Goal: Task Accomplishment & Management: Manage account settings

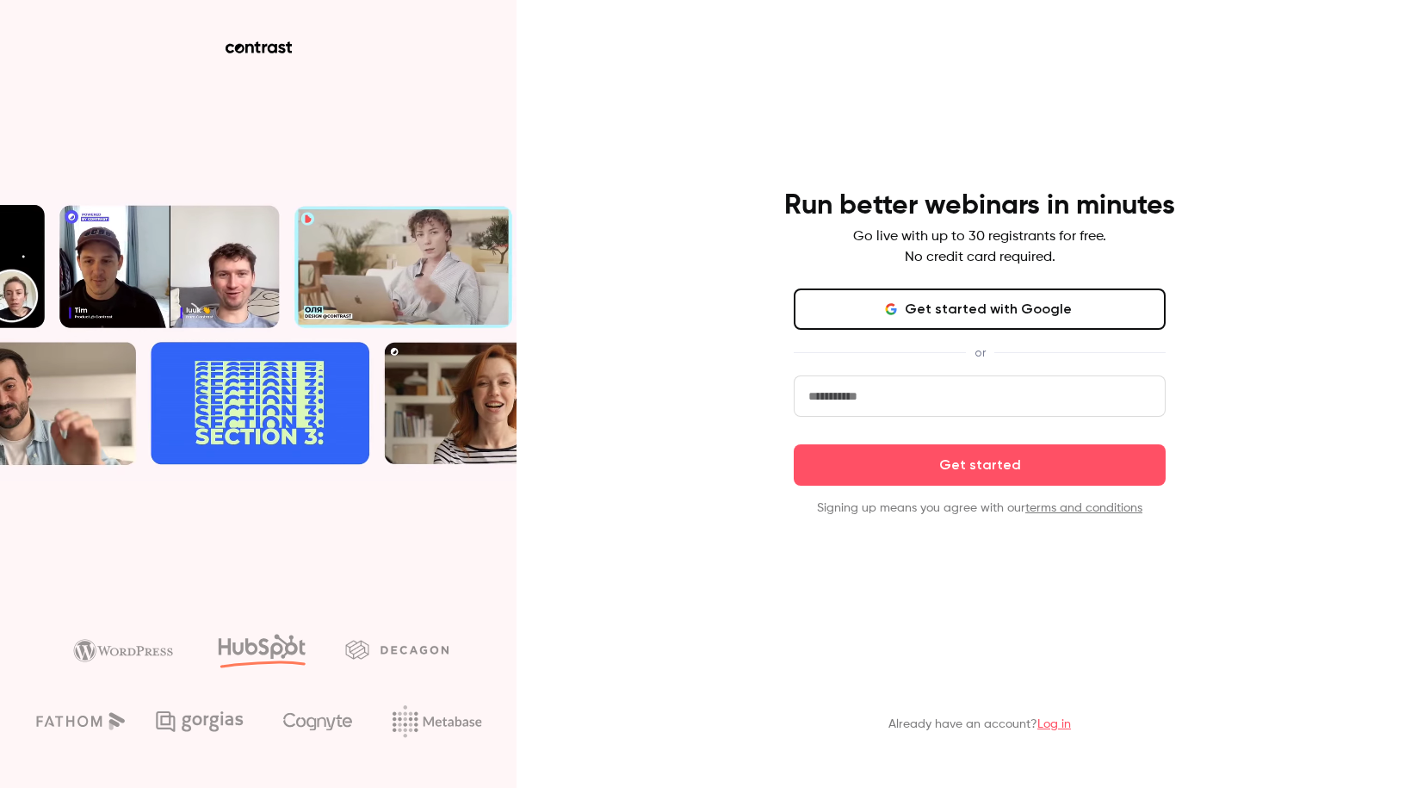
click at [1048, 722] on link "Log in" at bounding box center [1054, 724] width 34 height 12
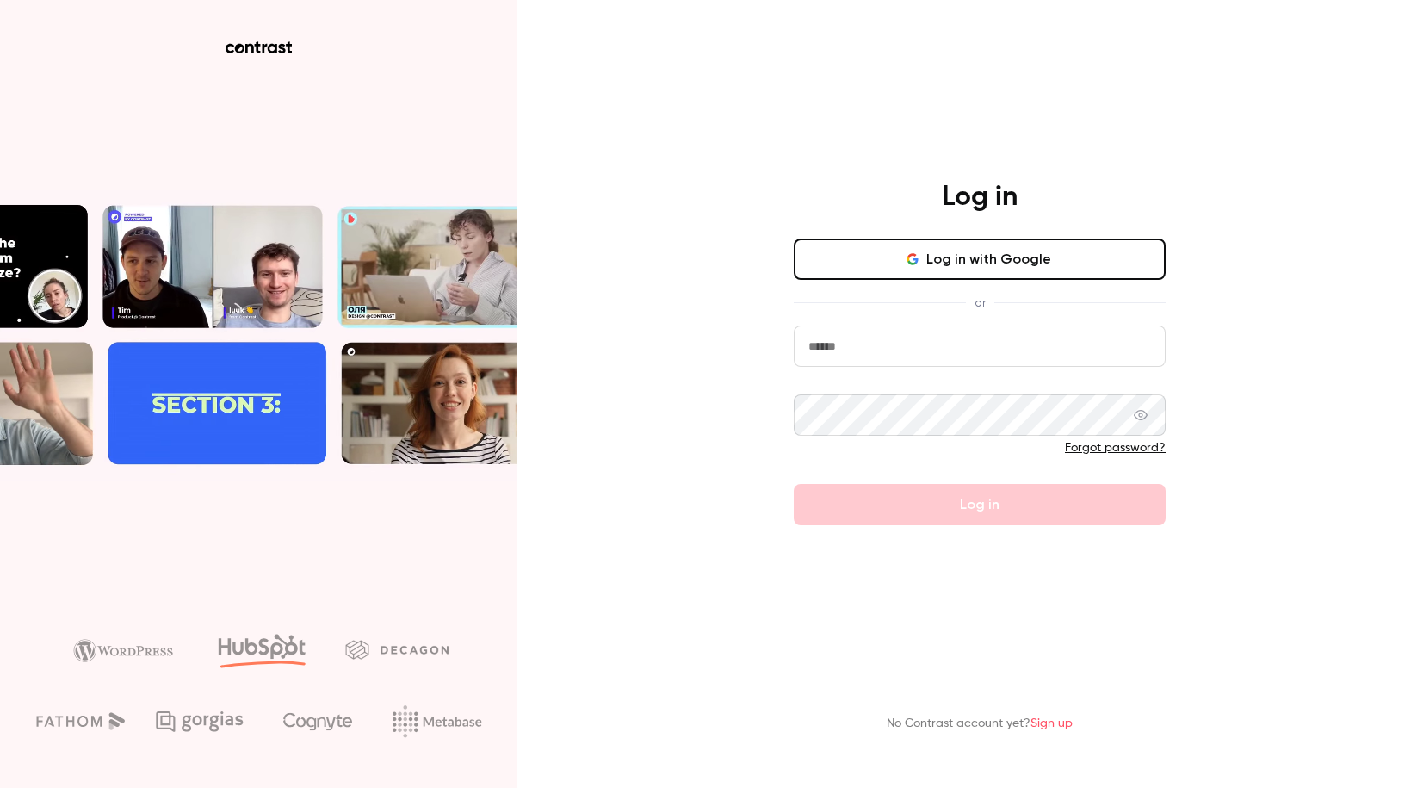
click at [969, 253] on button "Log in with Google" at bounding box center [980, 258] width 372 height 41
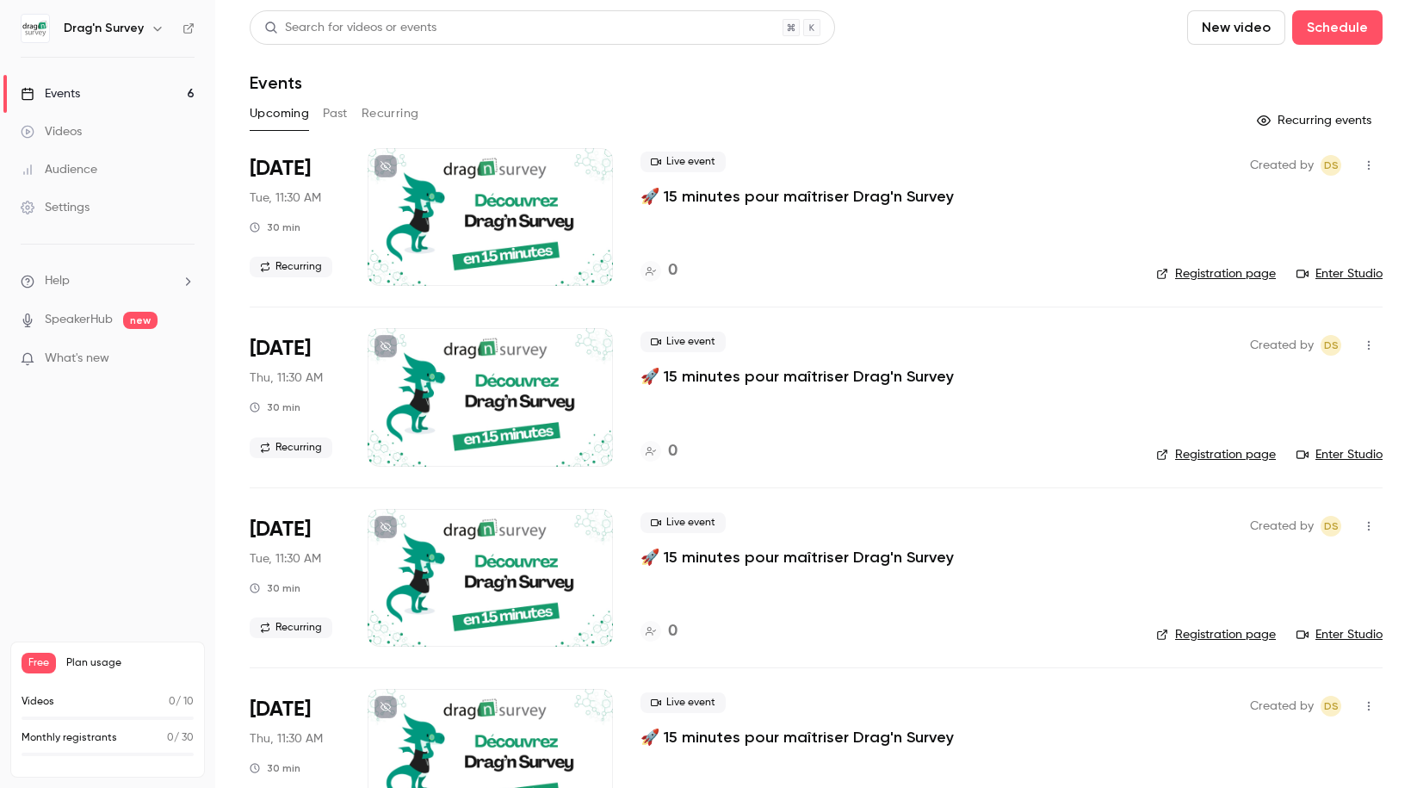
click at [65, 205] on div "Settings" at bounding box center [55, 207] width 69 height 17
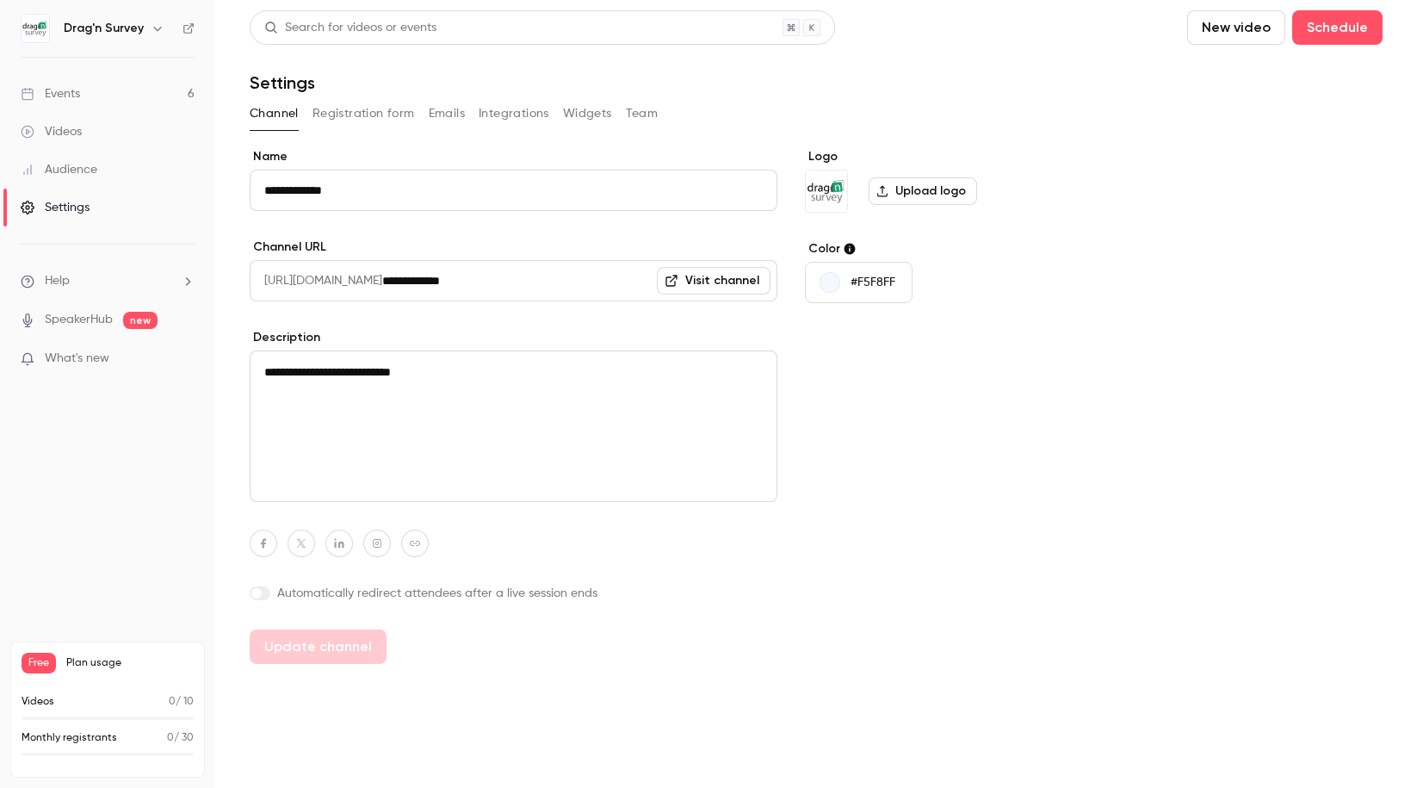
click at [89, 32] on h6 "Drag'n Survey" at bounding box center [104, 28] width 80 height 17
click at [147, 28] on button "button" at bounding box center [157, 28] width 21 height 21
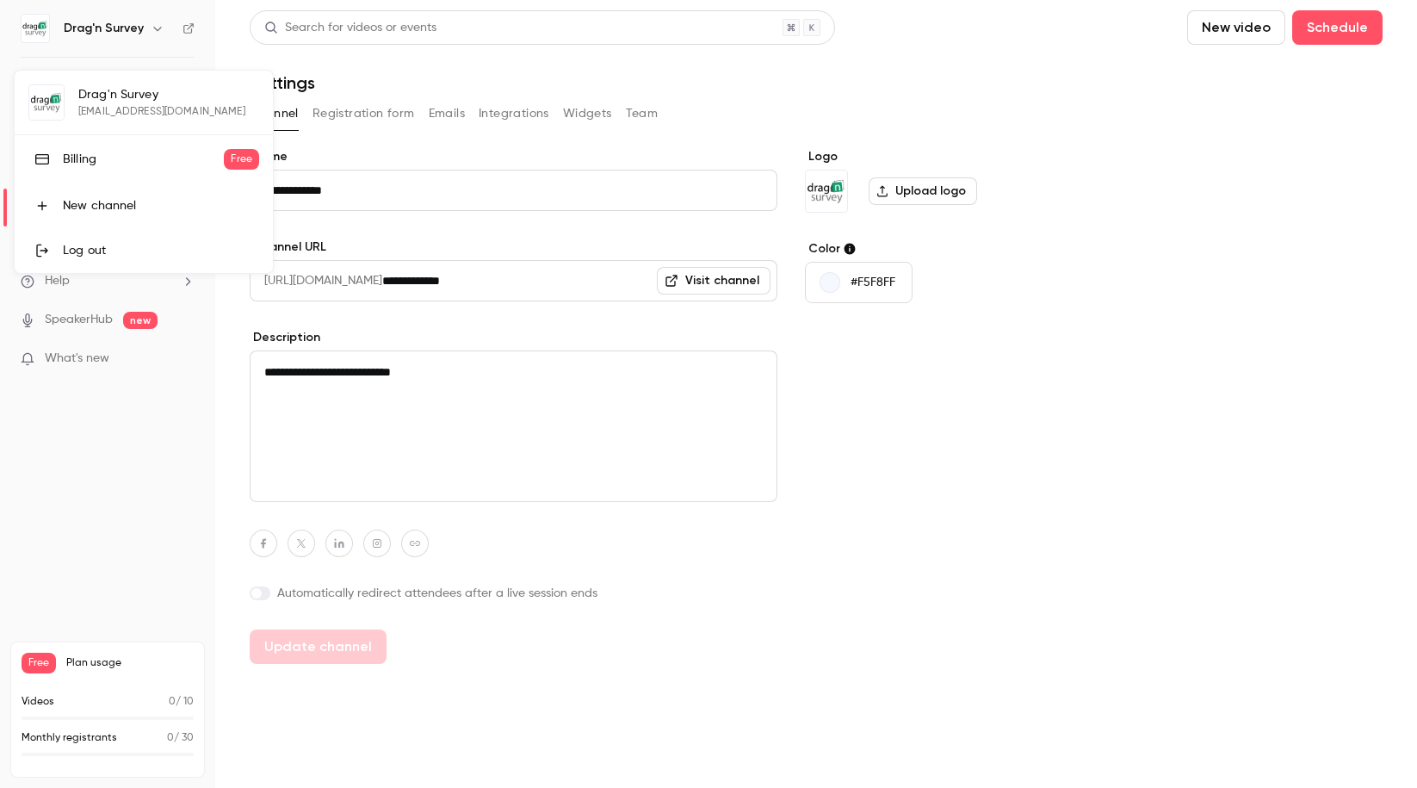
click at [80, 158] on div "Billing" at bounding box center [143, 159] width 161 height 17
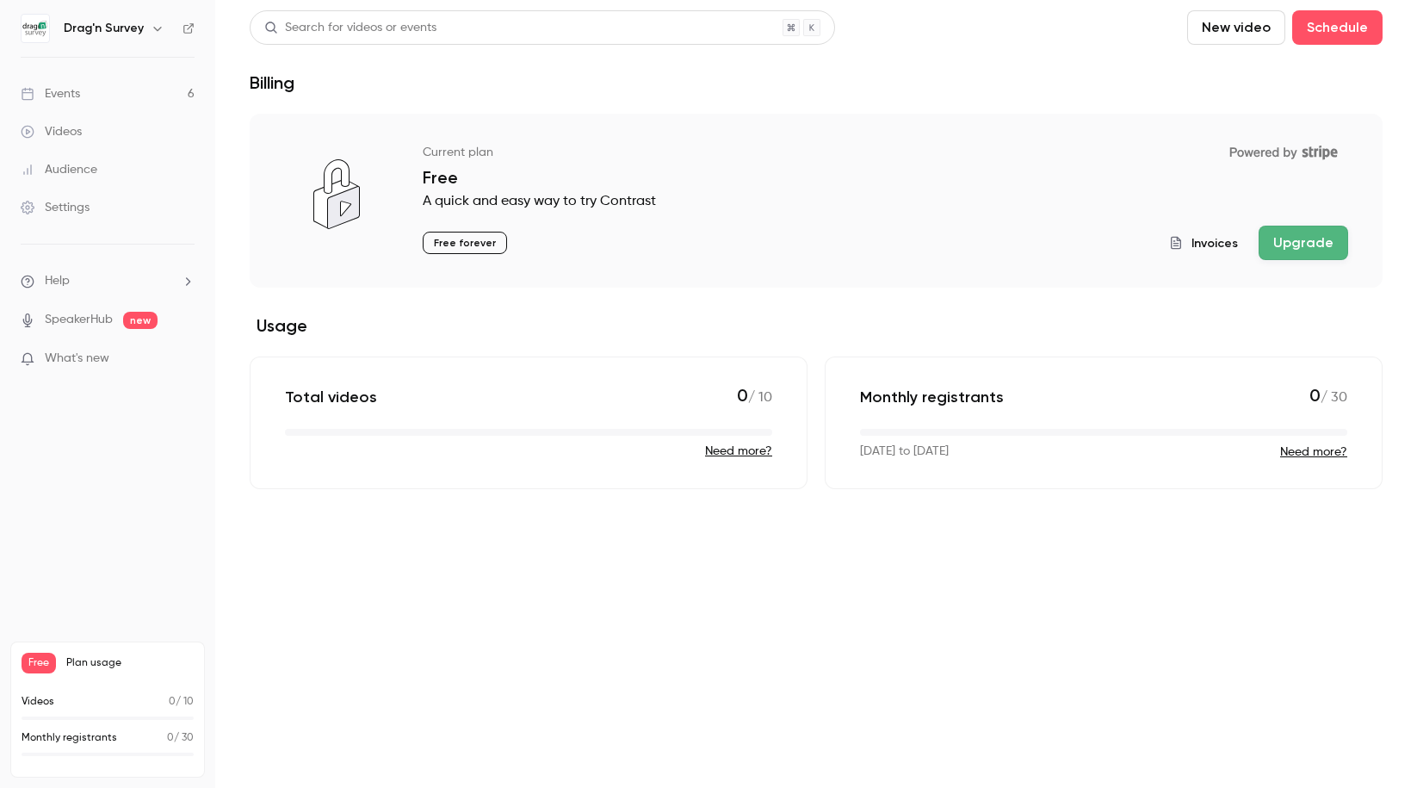
click at [114, 34] on h6 "Drag'n Survey" at bounding box center [104, 28] width 80 height 17
click at [143, 31] on div "Drag'n Survey" at bounding box center [116, 28] width 105 height 21
click at [151, 31] on icon "button" at bounding box center [158, 29] width 14 height 14
click at [1182, 288] on div at bounding box center [708, 394] width 1417 height 788
click at [1212, 241] on span "Invoices" at bounding box center [1215, 243] width 46 height 18
